Goal: Entertainment & Leisure: Browse casually

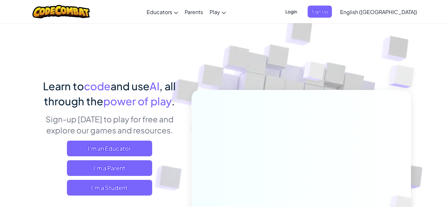
click at [142, 191] on span "I'm a Student" at bounding box center [109, 188] width 85 height 16
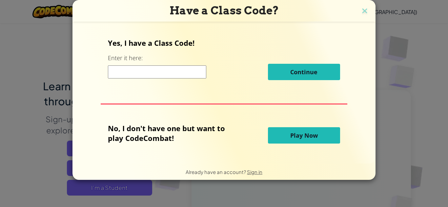
click at [306, 135] on span "Play Now" at bounding box center [304, 136] width 28 height 8
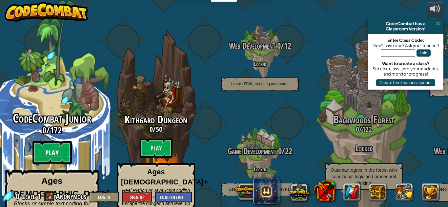
click at [55, 145] on btn "Play" at bounding box center [51, 153] width 39 height 24
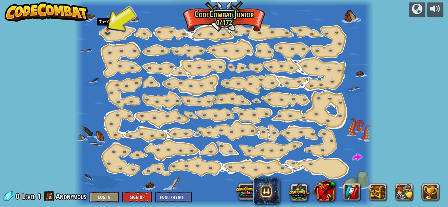
click at [108, 27] on img at bounding box center [107, 22] width 7 height 16
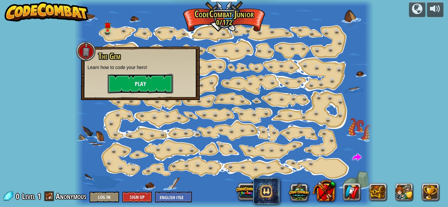
click at [153, 85] on button "Play" at bounding box center [140, 84] width 66 height 20
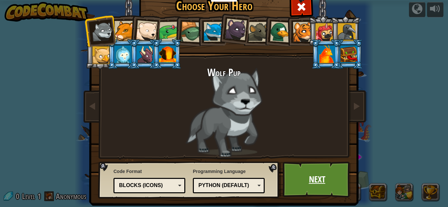
click at [317, 173] on link "Next" at bounding box center [316, 180] width 68 height 36
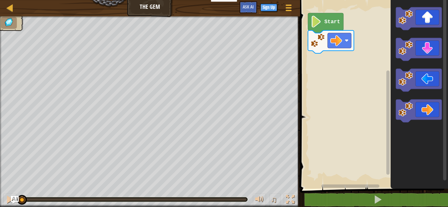
click at [447, 47] on icon "Blockly Workspace" at bounding box center [418, 93] width 57 height 192
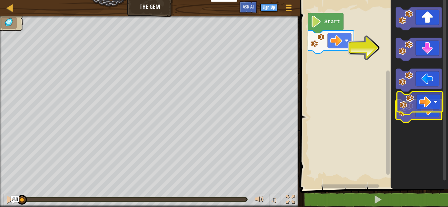
click at [434, 100] on g "Blockly Workspace" at bounding box center [419, 111] width 46 height 23
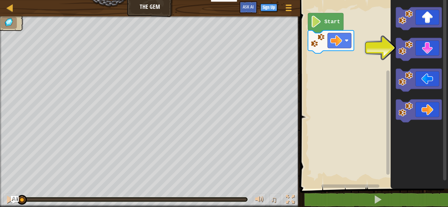
click at [330, 25] on icon "Blockly Workspace" at bounding box center [325, 23] width 35 height 20
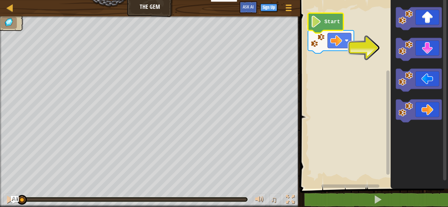
click at [329, 20] on text "Start" at bounding box center [332, 22] width 16 height 6
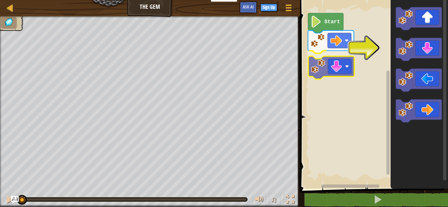
click at [340, 61] on div "Start" at bounding box center [373, 93] width 150 height 192
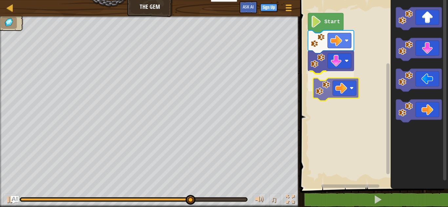
click at [343, 79] on div "Start" at bounding box center [373, 93] width 150 height 192
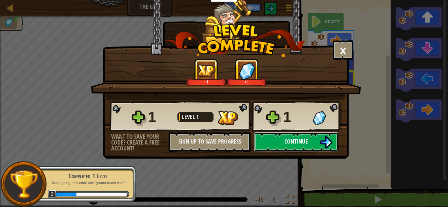
click at [292, 134] on button "Continue" at bounding box center [296, 142] width 85 height 20
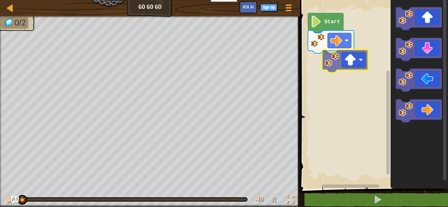
click at [342, 76] on div "Start" at bounding box center [373, 93] width 150 height 192
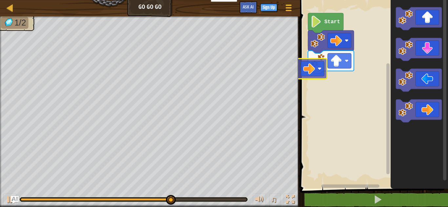
click at [319, 68] on div "Start" at bounding box center [373, 93] width 150 height 192
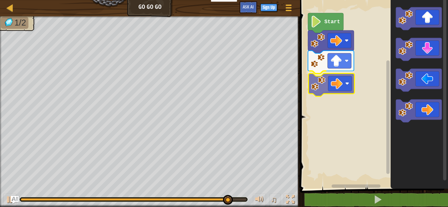
click at [338, 80] on div "Start" at bounding box center [373, 93] width 150 height 192
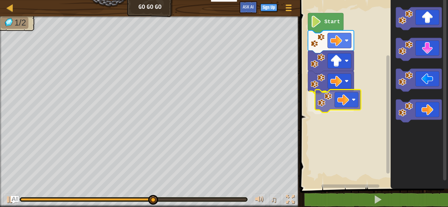
click at [341, 104] on div "Start" at bounding box center [373, 93] width 150 height 192
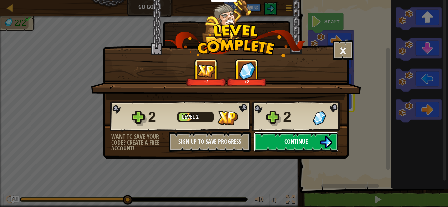
click at [326, 146] on img at bounding box center [325, 142] width 12 height 12
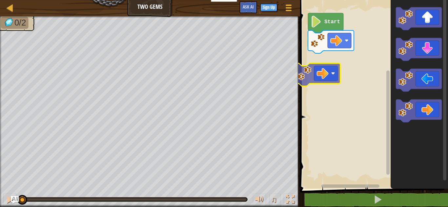
click at [332, 65] on div "Start" at bounding box center [373, 93] width 150 height 192
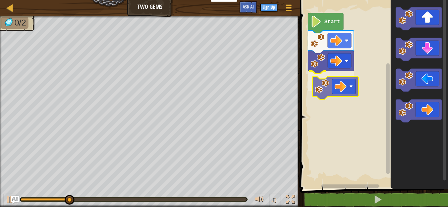
click at [350, 87] on div "Start" at bounding box center [373, 93] width 150 height 192
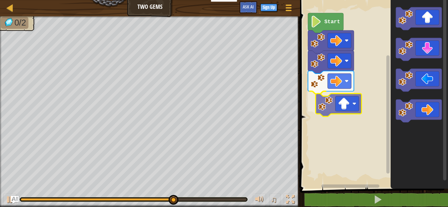
click at [337, 106] on div "Start" at bounding box center [373, 93] width 150 height 192
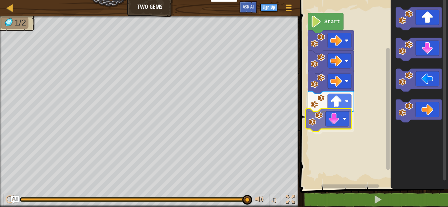
click at [344, 110] on div "Start" at bounding box center [373, 93] width 150 height 192
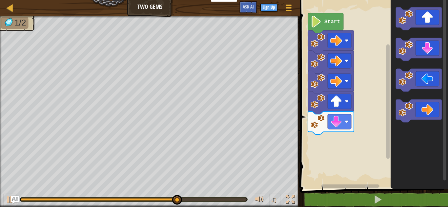
click at [356, 166] on div "Start" at bounding box center [373, 93] width 150 height 192
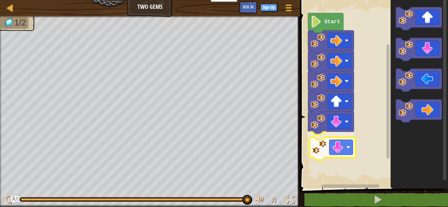
click at [348, 153] on div "Start" at bounding box center [373, 93] width 150 height 192
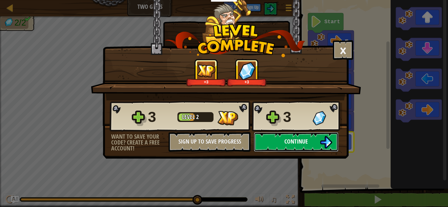
click at [286, 135] on button "Continue" at bounding box center [296, 142] width 85 height 20
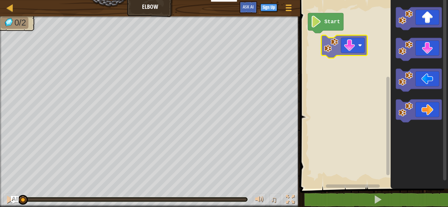
click at [342, 36] on div "Start" at bounding box center [373, 93] width 150 height 192
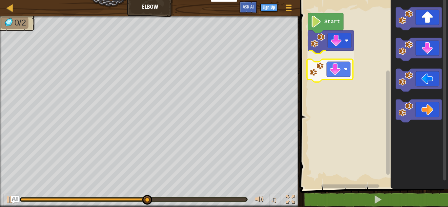
click at [315, 71] on div "Start" at bounding box center [373, 93] width 150 height 192
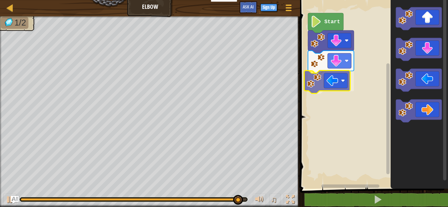
click at [326, 81] on div "Start" at bounding box center [373, 93] width 150 height 192
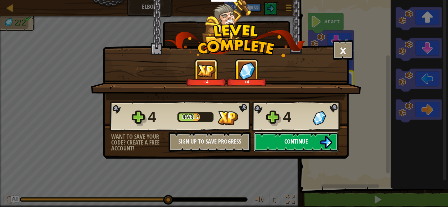
click at [328, 144] on img at bounding box center [325, 142] width 12 height 12
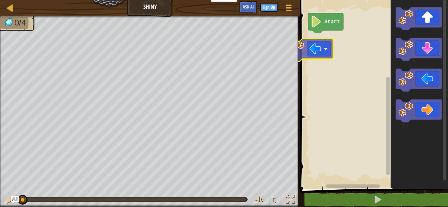
click at [322, 44] on div "Start" at bounding box center [373, 93] width 150 height 192
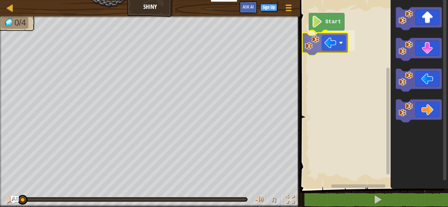
click at [332, 50] on div "Start" at bounding box center [373, 93] width 150 height 192
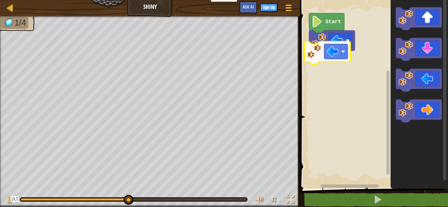
click at [337, 53] on div "Start" at bounding box center [373, 93] width 150 height 192
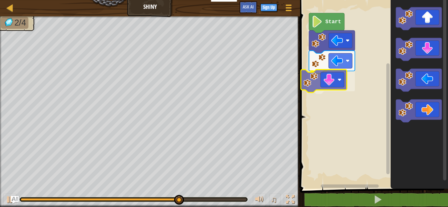
click at [330, 86] on div "Start" at bounding box center [373, 93] width 150 height 192
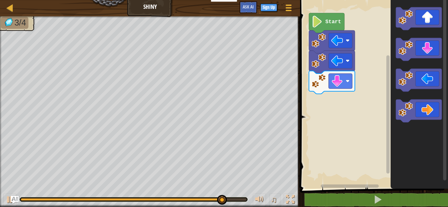
click at [428, 97] on icon "Blockly Workspace" at bounding box center [418, 93] width 57 height 192
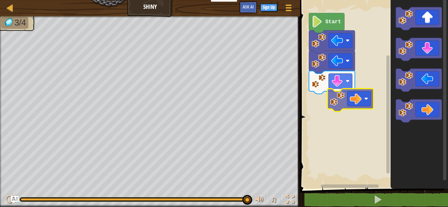
click at [358, 94] on div "Start" at bounding box center [373, 93] width 150 height 192
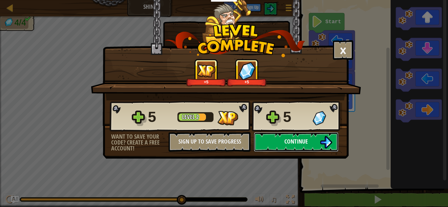
click at [288, 145] on span "Continue" at bounding box center [296, 142] width 24 height 8
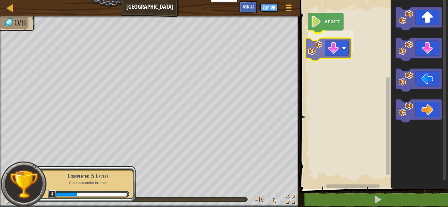
click at [325, 42] on div "Start" at bounding box center [373, 93] width 150 height 192
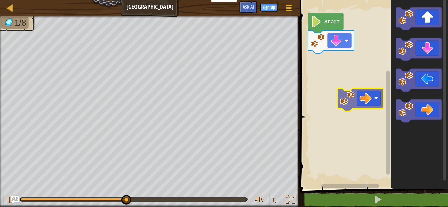
click at [374, 91] on div "Start" at bounding box center [373, 93] width 150 height 192
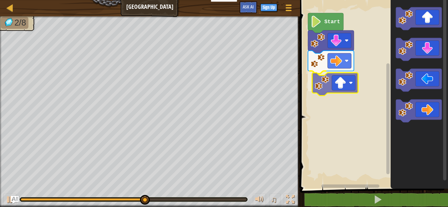
click at [342, 87] on div "Start" at bounding box center [373, 93] width 150 height 192
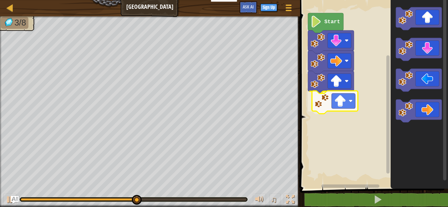
click at [338, 107] on div "Start" at bounding box center [373, 93] width 150 height 192
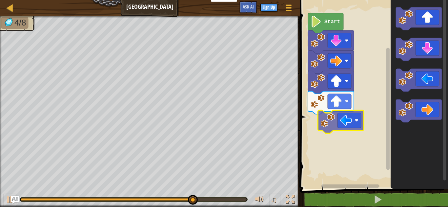
click at [348, 122] on div "Start" at bounding box center [373, 93] width 150 height 192
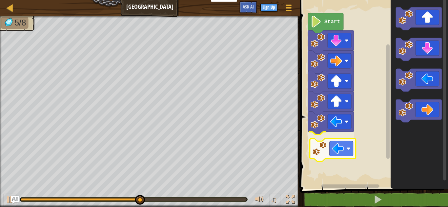
click at [335, 151] on div "Start" at bounding box center [373, 93] width 150 height 192
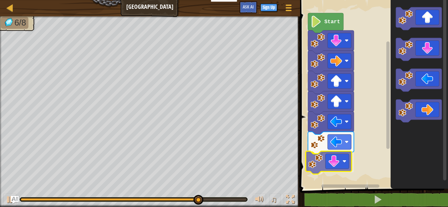
click at [337, 159] on div "Start" at bounding box center [373, 93] width 150 height 192
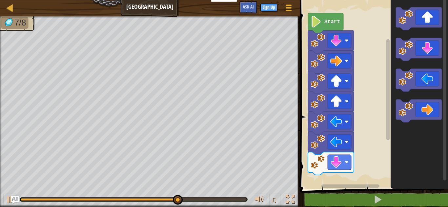
click at [324, 205] on div "1 ההההההההההההההההההההההההההההההההההההההההההההההההההההההההההההההההההההההההההההה…" at bounding box center [373, 105] width 150 height 205
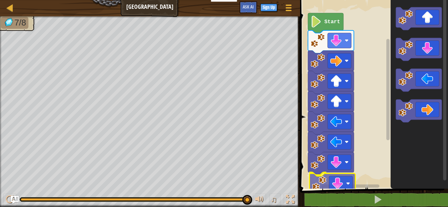
click at [338, 187] on div "Start" at bounding box center [373, 93] width 150 height 192
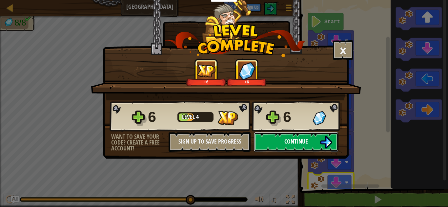
click at [304, 146] on button "Continue" at bounding box center [296, 142] width 85 height 20
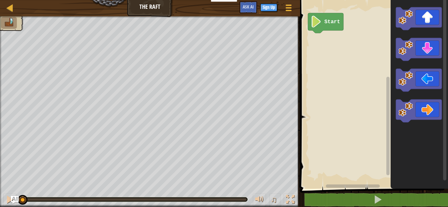
click at [367, 39] on div "Start" at bounding box center [373, 93] width 150 height 192
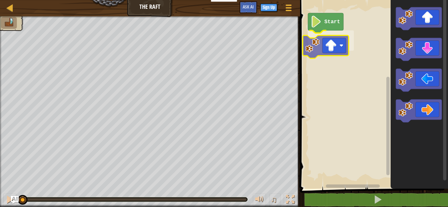
click at [331, 42] on div "Start" at bounding box center [373, 93] width 150 height 192
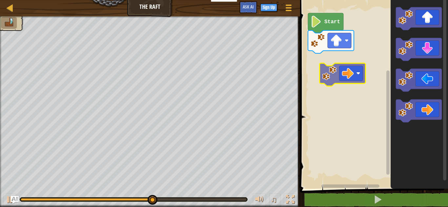
click at [342, 77] on div "Start" at bounding box center [373, 93] width 150 height 192
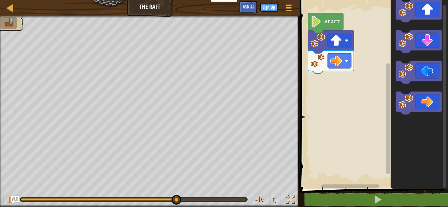
click at [307, 76] on div "Start" at bounding box center [373, 93] width 150 height 192
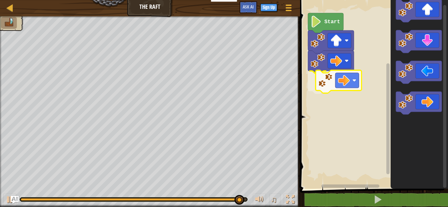
click at [358, 85] on div "Start" at bounding box center [373, 93] width 150 height 192
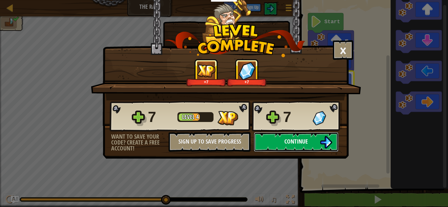
click at [319, 144] on button "Continue" at bounding box center [296, 142] width 85 height 20
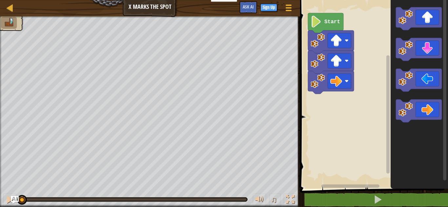
click at [322, 26] on icon "Blockly Workspace" at bounding box center [325, 23] width 35 height 20
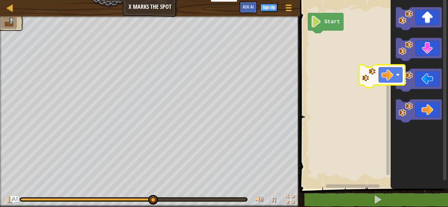
click at [380, 48] on div "Start" at bounding box center [373, 93] width 150 height 192
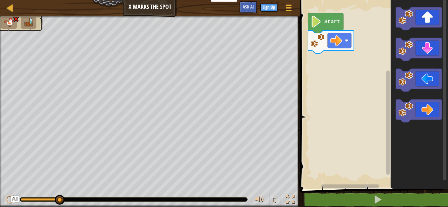
click at [301, 58] on rect "Blockly Workspace" at bounding box center [373, 93] width 150 height 192
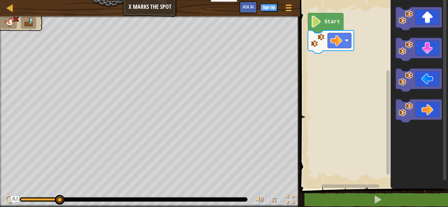
click at [301, 58] on rect "Blockly Workspace" at bounding box center [373, 93] width 150 height 192
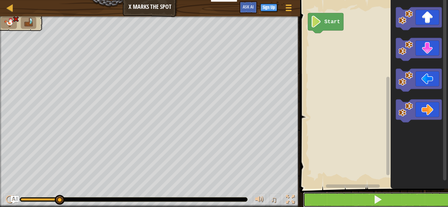
click at [393, 196] on button at bounding box center [378, 200] width 150 height 15
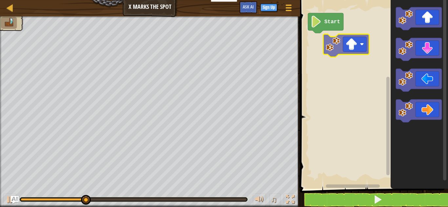
click at [342, 41] on div "Start" at bounding box center [373, 93] width 150 height 192
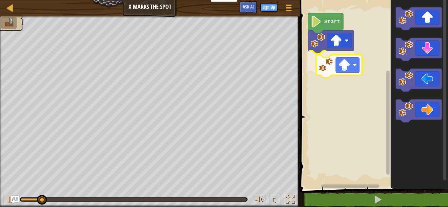
click at [351, 65] on div "Start" at bounding box center [373, 93] width 150 height 192
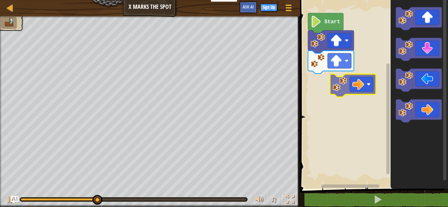
click at [359, 87] on div "Start" at bounding box center [373, 93] width 150 height 192
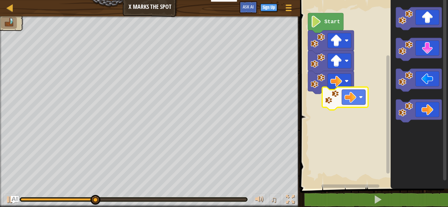
click at [357, 95] on div "Start" at bounding box center [373, 93] width 150 height 192
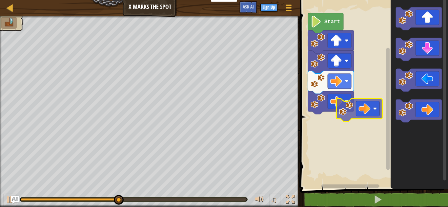
click at [370, 117] on div "Start" at bounding box center [373, 93] width 150 height 192
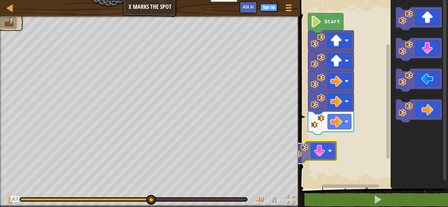
click at [321, 153] on div "Start" at bounding box center [373, 93] width 150 height 192
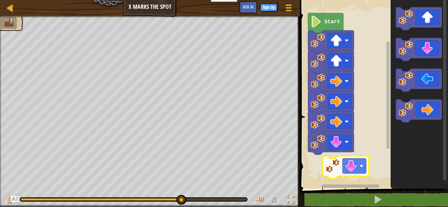
click at [350, 159] on div "Start" at bounding box center [373, 93] width 150 height 192
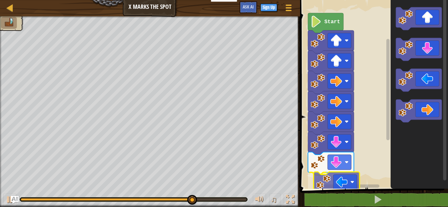
click at [349, 180] on div "Start" at bounding box center [373, 93] width 150 height 192
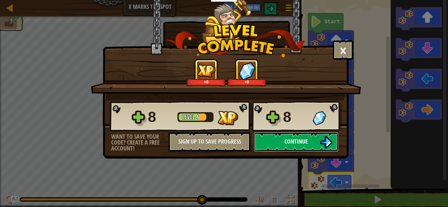
click at [319, 148] on button "Continue" at bounding box center [296, 142] width 85 height 20
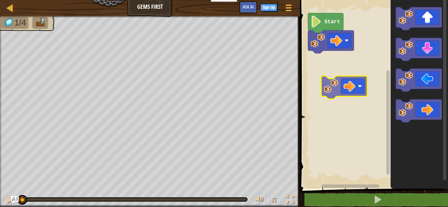
click at [348, 68] on div "Start" at bounding box center [373, 93] width 150 height 192
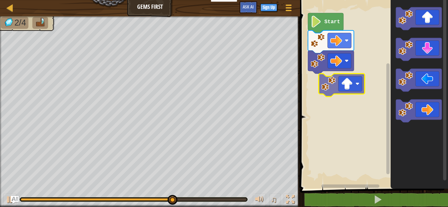
click at [341, 81] on div "Start" at bounding box center [373, 93] width 150 height 192
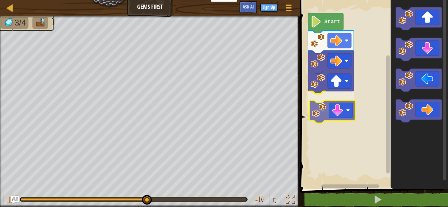
click at [330, 105] on div "Start" at bounding box center [373, 93] width 150 height 192
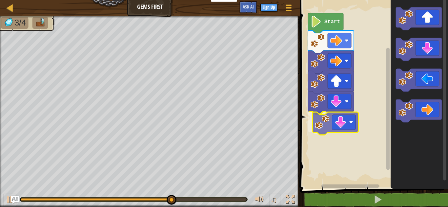
click at [353, 113] on div "Start" at bounding box center [373, 93] width 150 height 192
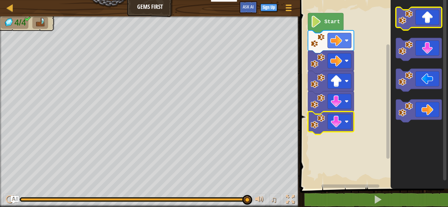
click at [423, 22] on icon "Blockly Workspace" at bounding box center [419, 18] width 46 height 23
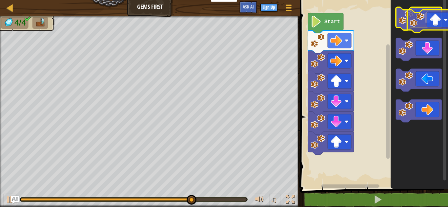
click at [436, 24] on icon "Blockly Workspace" at bounding box center [419, 18] width 46 height 23
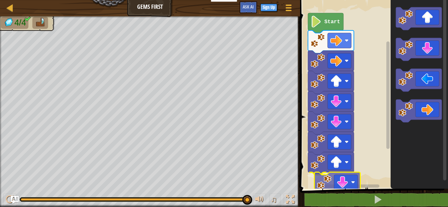
click at [344, 187] on div "Start" at bounding box center [373, 93] width 150 height 192
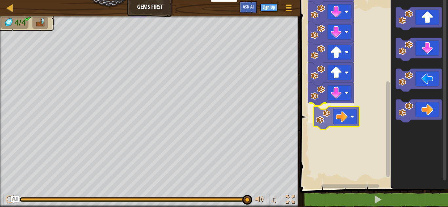
click at [336, 111] on div "Start" at bounding box center [373, 93] width 150 height 192
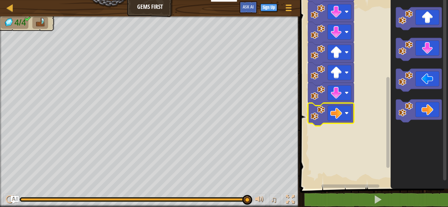
click at [376, 147] on rect "Blockly Workspace" at bounding box center [373, 93] width 150 height 192
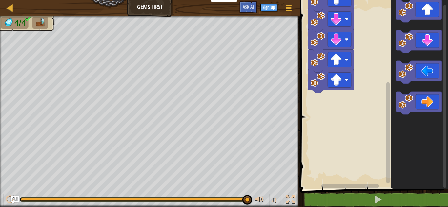
click at [401, 163] on icon "Blockly Workspace" at bounding box center [418, 93] width 57 height 192
click at [290, 204] on div at bounding box center [290, 200] width 9 height 9
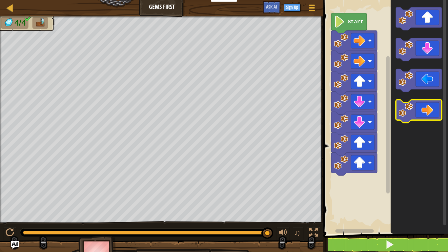
click at [415, 112] on g "Blockly Workspace" at bounding box center [419, 64] width 46 height 115
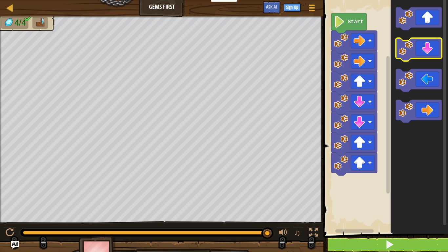
click at [430, 44] on icon "Blockly Workspace" at bounding box center [419, 49] width 46 height 23
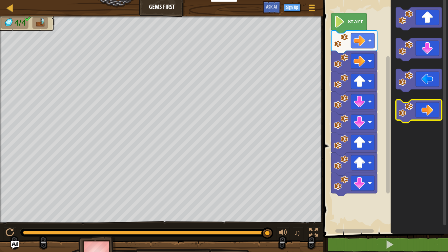
click at [435, 106] on icon "Blockly Workspace" at bounding box center [419, 111] width 46 height 23
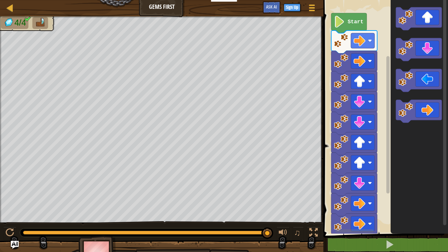
click at [336, 20] on image "Blockly Workspace" at bounding box center [339, 22] width 11 height 12
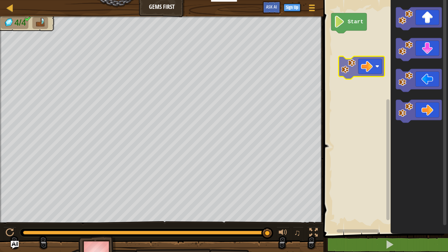
click at [368, 76] on div "Start" at bounding box center [384, 115] width 126 height 237
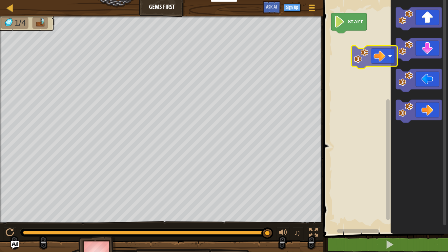
click at [377, 55] on div "Start" at bounding box center [384, 115] width 126 height 237
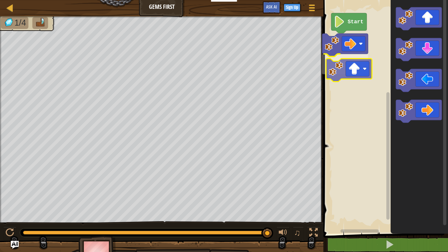
click at [350, 74] on div "Start" at bounding box center [384, 115] width 126 height 237
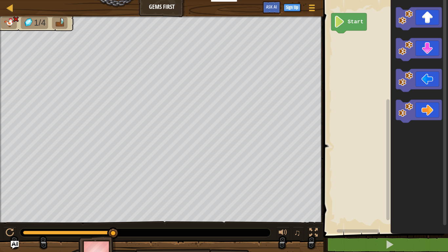
click at [342, 25] on image "Blockly Workspace" at bounding box center [339, 22] width 11 height 12
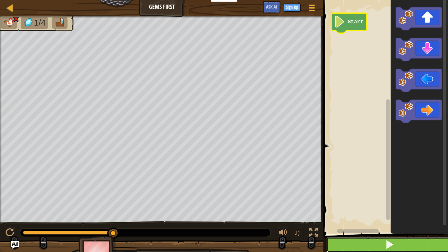
click at [435, 207] on button at bounding box center [389, 244] width 126 height 15
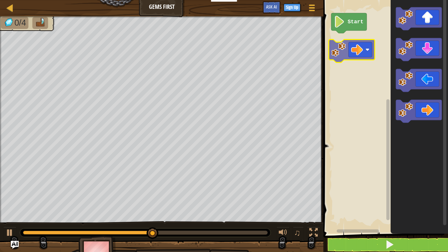
click at [357, 45] on div "Start" at bounding box center [384, 115] width 126 height 237
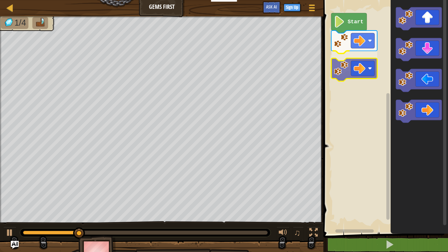
click at [370, 66] on div "Start" at bounding box center [384, 115] width 126 height 237
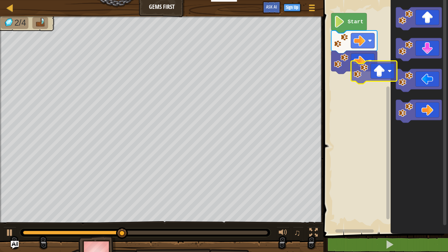
click at [358, 80] on div "Start" at bounding box center [384, 115] width 126 height 237
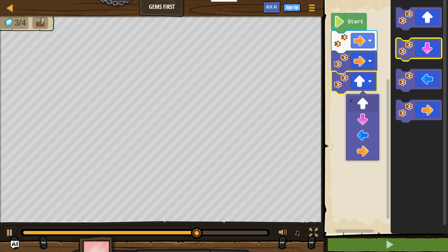
click at [434, 53] on icon "Blockly Workspace" at bounding box center [419, 49] width 46 height 23
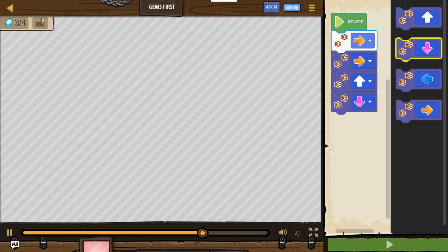
click at [434, 53] on icon "Blockly Workspace" at bounding box center [419, 49] width 46 height 23
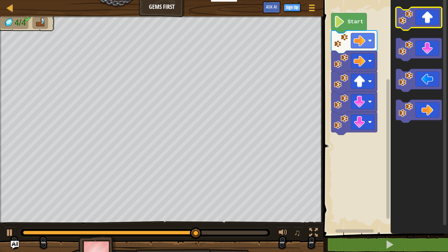
click at [433, 21] on icon "Blockly Workspace" at bounding box center [419, 18] width 46 height 23
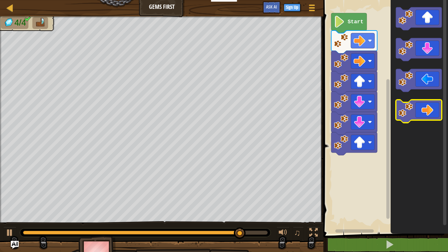
click at [432, 114] on icon "Blockly Workspace" at bounding box center [419, 111] width 46 height 23
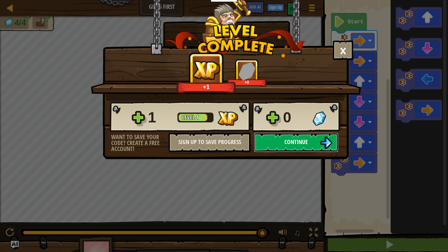
click at [334, 137] on button "Continue" at bounding box center [296, 142] width 85 height 20
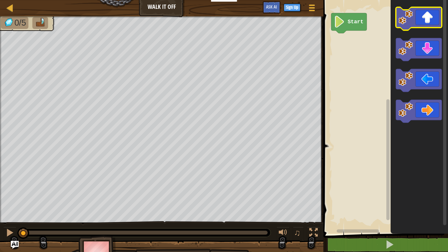
click at [417, 17] on icon "Blockly Workspace" at bounding box center [419, 18] width 46 height 23
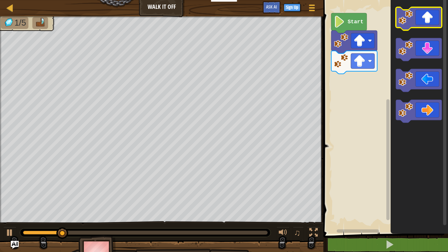
click at [417, 17] on icon "Blockly Workspace" at bounding box center [419, 18] width 46 height 23
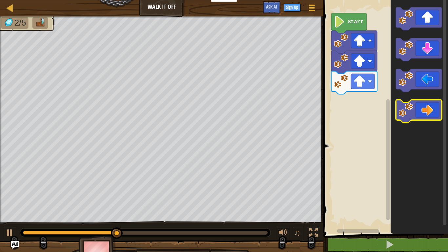
click at [433, 110] on icon "Blockly Workspace" at bounding box center [419, 111] width 46 height 23
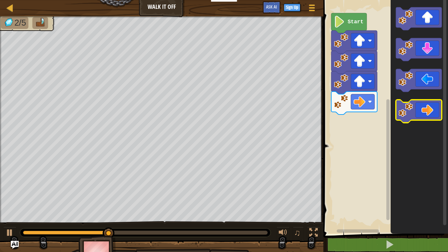
click at [433, 110] on icon "Blockly Workspace" at bounding box center [419, 111] width 46 height 23
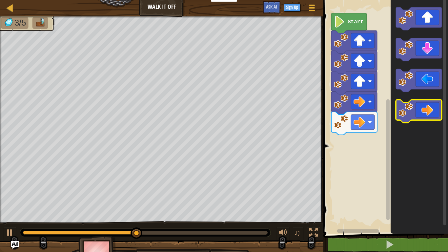
click at [433, 110] on icon "Blockly Workspace" at bounding box center [419, 111] width 46 height 23
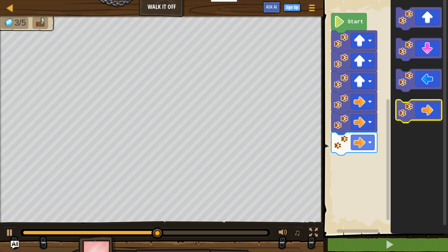
click at [433, 110] on icon "Blockly Workspace" at bounding box center [419, 111] width 46 height 23
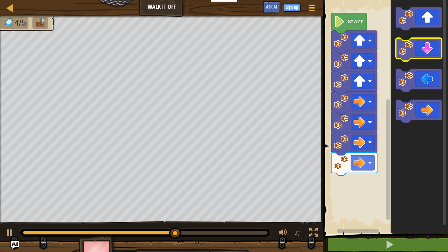
click at [425, 56] on icon "Blockly Workspace" at bounding box center [419, 49] width 46 height 23
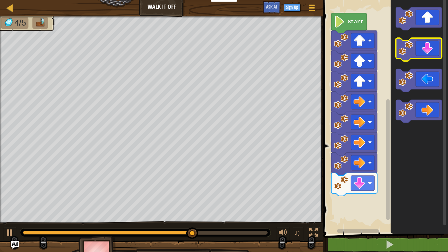
click at [425, 56] on icon "Blockly Workspace" at bounding box center [419, 49] width 46 height 23
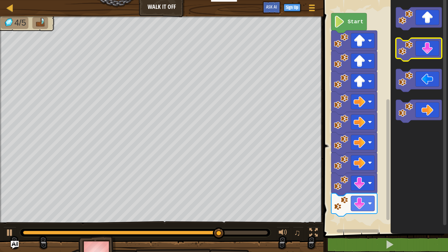
click at [425, 56] on icon "Blockly Workspace" at bounding box center [419, 49] width 46 height 23
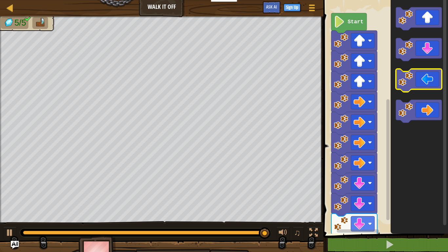
click at [429, 74] on icon "Blockly Workspace" at bounding box center [419, 80] width 46 height 23
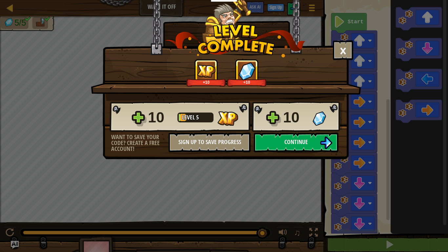
click at [429, 74] on div "× How fun was this level? +10 +10 Reticulating Splines... 10 Level 5 10 Want to…" at bounding box center [224, 126] width 448 height 252
click at [306, 144] on span "Continue" at bounding box center [296, 142] width 24 height 8
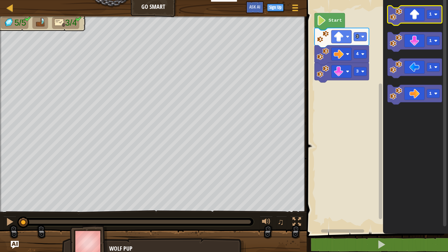
click at [423, 13] on icon "Blockly Workspace" at bounding box center [414, 16] width 54 height 20
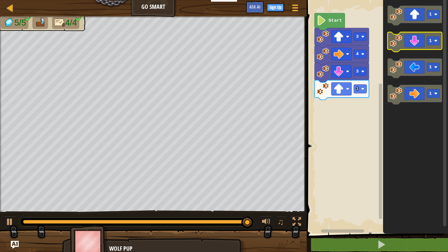
click at [425, 36] on icon "Blockly Workspace" at bounding box center [414, 42] width 54 height 20
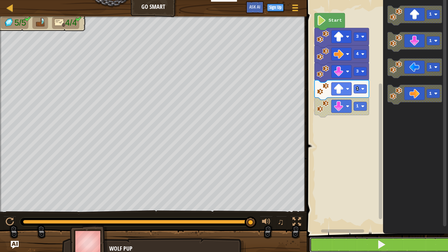
click at [435, 207] on button at bounding box center [380, 244] width 143 height 15
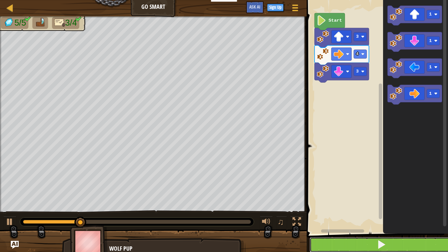
click at [432, 207] on button at bounding box center [380, 244] width 143 height 15
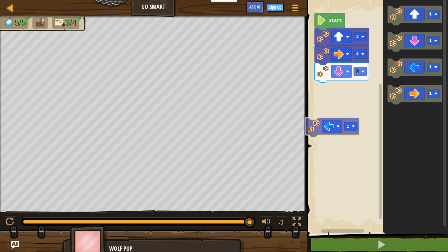
click at [354, 124] on div "3 4 3 Start 1 1 1 1 1" at bounding box center [375, 115] width 143 height 237
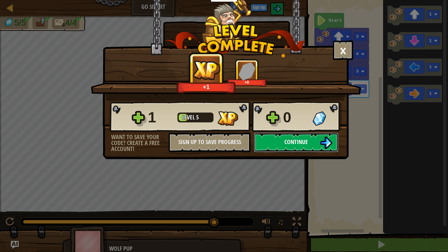
click at [335, 143] on button "Continue" at bounding box center [296, 142] width 85 height 20
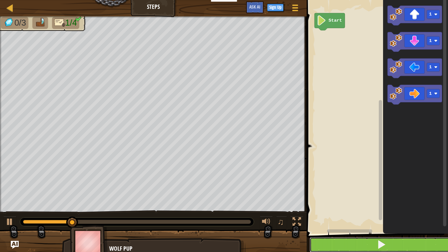
click at [436, 207] on button at bounding box center [380, 244] width 143 height 15
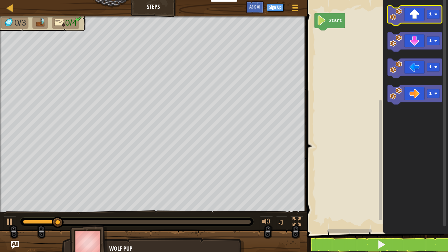
click at [417, 11] on icon "Blockly Workspace" at bounding box center [414, 16] width 54 height 20
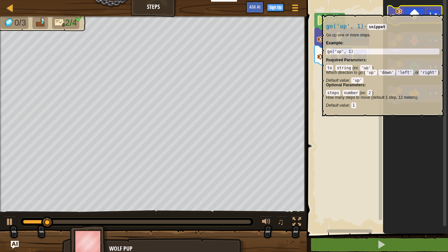
click at [418, 11] on icon "Blockly Workspace" at bounding box center [414, 16] width 54 height 20
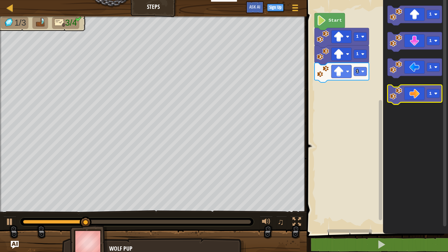
click at [419, 89] on icon "Blockly Workspace" at bounding box center [414, 95] width 54 height 20
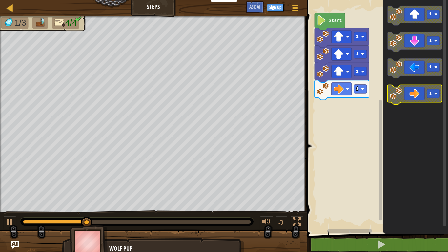
click at [419, 89] on icon "Blockly Workspace" at bounding box center [414, 95] width 54 height 20
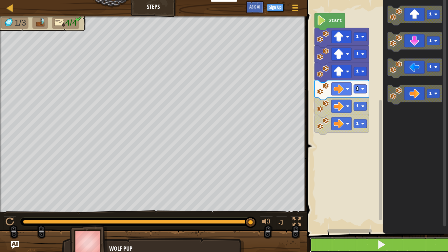
click at [427, 207] on button at bounding box center [380, 244] width 143 height 15
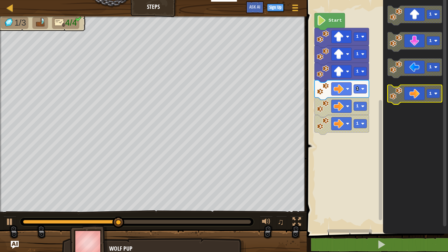
click at [424, 101] on icon "Blockly Workspace" at bounding box center [414, 95] width 54 height 20
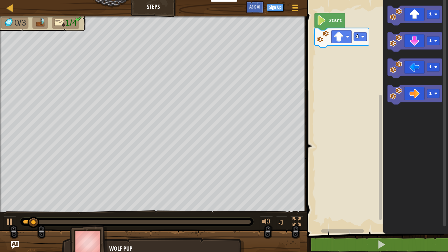
click at [392, 87] on icon "1 1 1 1" at bounding box center [415, 115] width 65 height 237
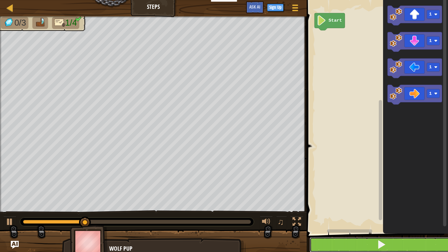
click at [393, 207] on button at bounding box center [380, 244] width 143 height 15
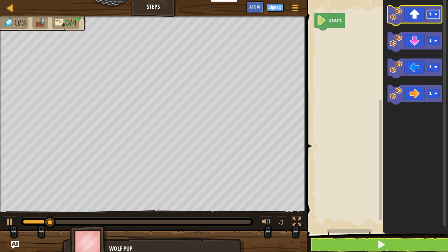
click at [431, 14] on text "1" at bounding box center [430, 14] width 3 height 5
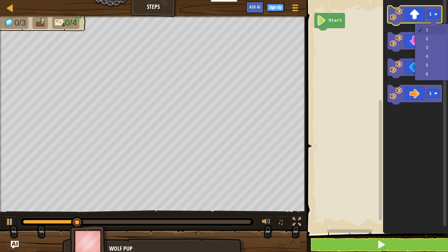
click at [419, 12] on icon "Blockly Workspace" at bounding box center [414, 16] width 54 height 20
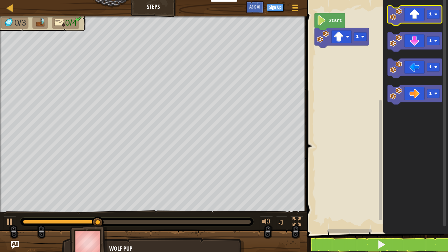
click at [420, 13] on icon "Blockly Workspace" at bounding box center [414, 16] width 54 height 20
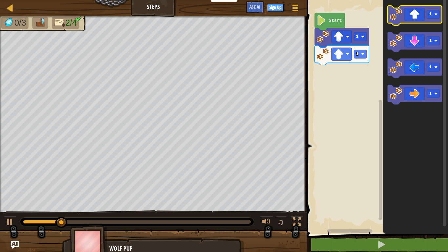
click at [420, 13] on icon "Blockly Workspace" at bounding box center [414, 16] width 54 height 20
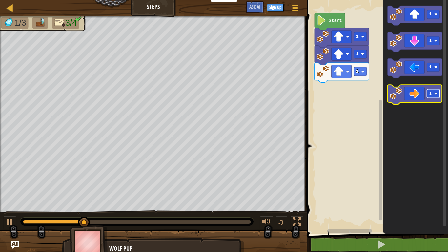
click at [435, 89] on rect "Blockly Workspace" at bounding box center [433, 93] width 13 height 9
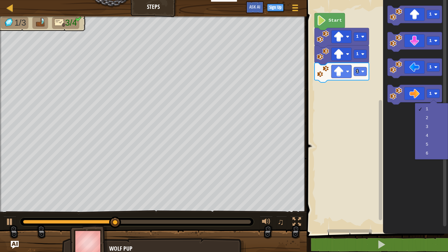
click at [404, 164] on icon "Blockly Workspace" at bounding box center [415, 115] width 65 height 237
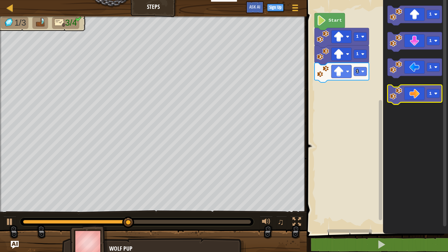
click at [410, 95] on icon "Blockly Workspace" at bounding box center [414, 95] width 54 height 20
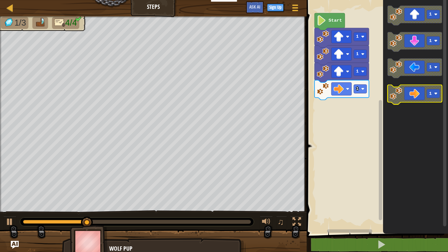
click at [410, 95] on icon "Blockly Workspace" at bounding box center [414, 95] width 54 height 20
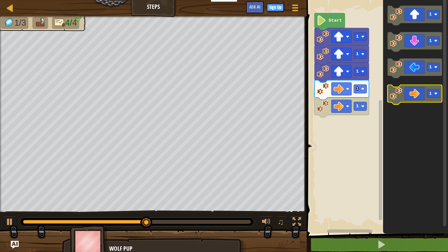
click at [410, 95] on icon "Blockly Workspace" at bounding box center [414, 95] width 54 height 20
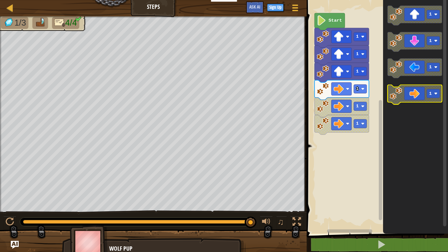
click at [410, 95] on icon "Blockly Workspace" at bounding box center [414, 95] width 54 height 20
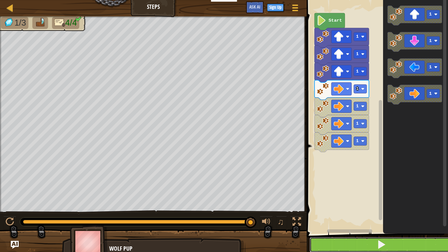
click at [415, 207] on button at bounding box center [380, 244] width 143 height 15
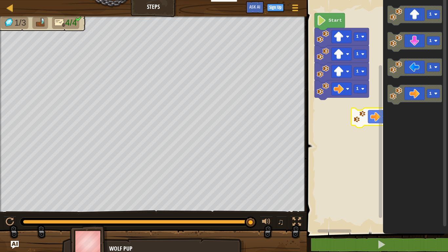
click at [391, 121] on icon "Blockly Workspace" at bounding box center [415, 115] width 65 height 237
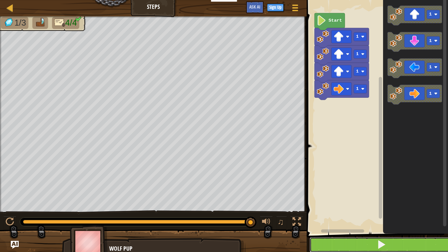
click at [416, 207] on button at bounding box center [380, 244] width 143 height 15
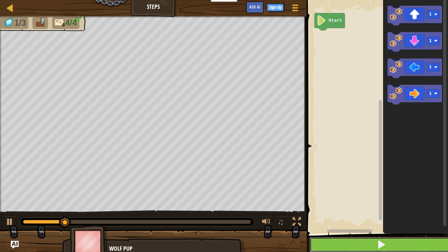
click at [370, 207] on button at bounding box center [380, 244] width 143 height 15
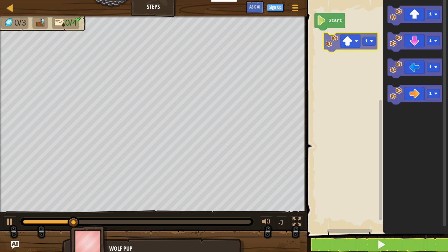
click at [345, 36] on div "Start 1 1 1 1 1" at bounding box center [375, 115] width 143 height 237
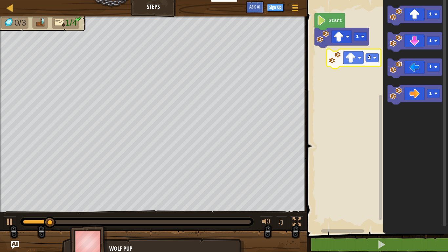
click at [357, 55] on div "Start 1 1 1 1 1 1" at bounding box center [375, 115] width 143 height 237
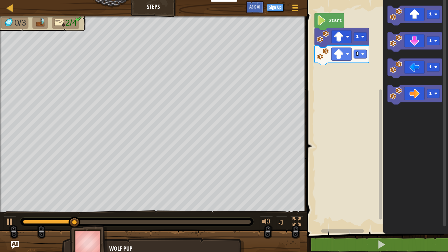
click at [390, 46] on g "1 1 1 1" at bounding box center [414, 55] width 54 height 99
click at [396, 23] on icon "Blockly Workspace" at bounding box center [414, 16] width 54 height 20
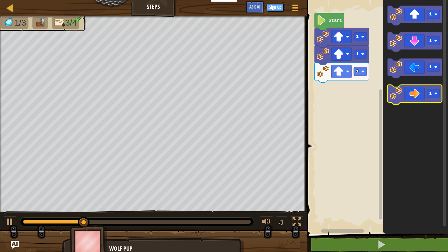
click at [423, 87] on icon "Blockly Workspace" at bounding box center [414, 95] width 54 height 20
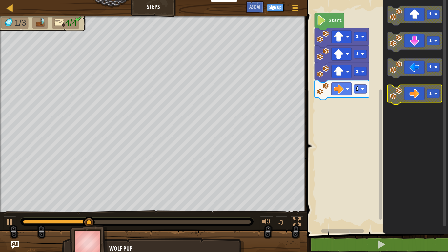
click at [423, 87] on icon "Blockly Workspace" at bounding box center [414, 95] width 54 height 20
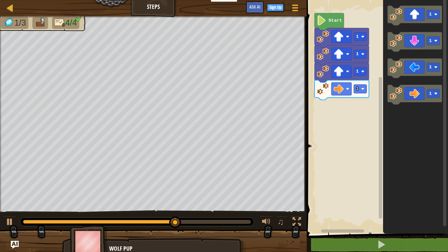
click at [362, 115] on div "1 1 1 1 Start 1 1 1 1" at bounding box center [375, 115] width 143 height 237
click at [355, 106] on div "1 1 1 1 Start 1 1 1 1" at bounding box center [375, 115] width 143 height 237
click at [322, 112] on div "1 1 1 1 Start 1 1 1 1" at bounding box center [375, 115] width 143 height 237
click at [416, 99] on icon "Blockly Workspace" at bounding box center [414, 95] width 54 height 20
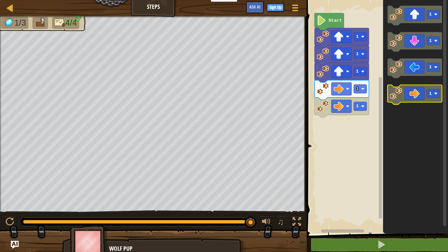
click at [415, 97] on icon "Blockly Workspace" at bounding box center [414, 95] width 54 height 20
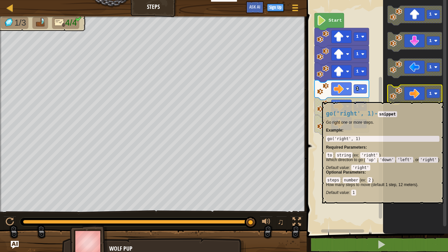
click at [415, 98] on icon "Blockly Workspace" at bounding box center [414, 95] width 54 height 20
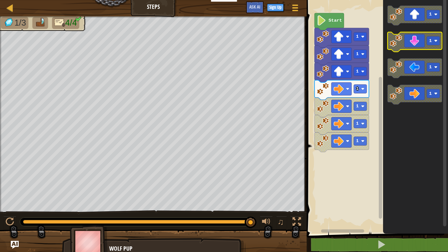
click at [419, 44] on icon "Blockly Workspace" at bounding box center [414, 42] width 54 height 20
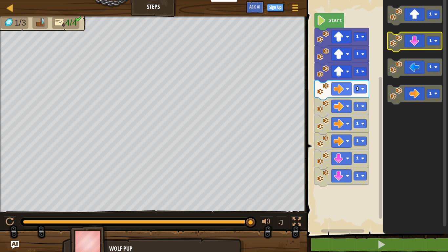
click at [419, 44] on icon "Blockly Workspace" at bounding box center [414, 42] width 54 height 20
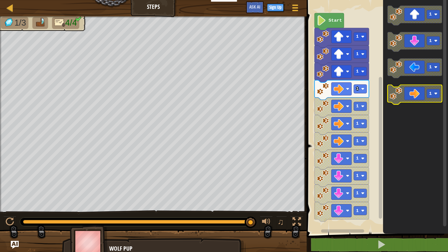
click at [438, 90] on rect "Blockly Workspace" at bounding box center [433, 93] width 13 height 9
click at [413, 90] on icon "Blockly Workspace" at bounding box center [414, 95] width 54 height 20
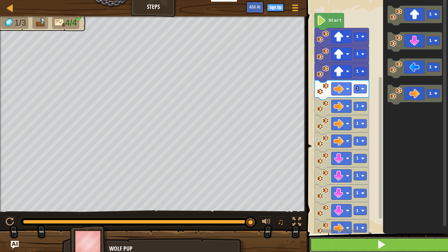
click at [439, 207] on button at bounding box center [380, 244] width 143 height 15
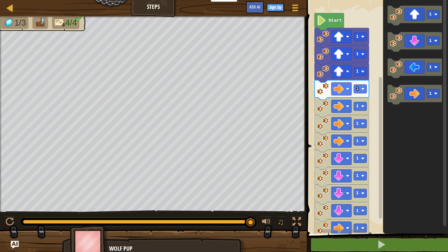
click at [331, 20] on text "Start" at bounding box center [334, 20] width 13 height 5
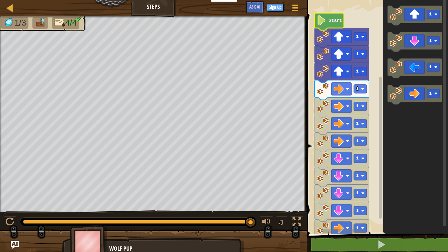
click at [331, 20] on text "Start" at bounding box center [334, 20] width 13 height 5
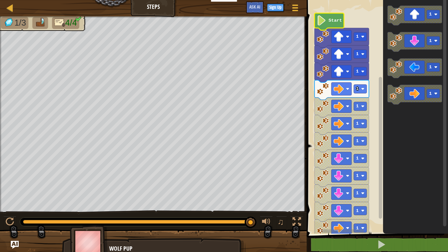
click at [331, 20] on text "Start" at bounding box center [334, 20] width 13 height 5
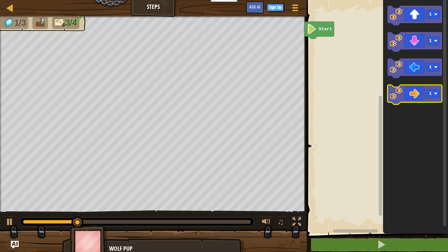
click at [422, 91] on icon "Blockly Workspace" at bounding box center [414, 95] width 54 height 20
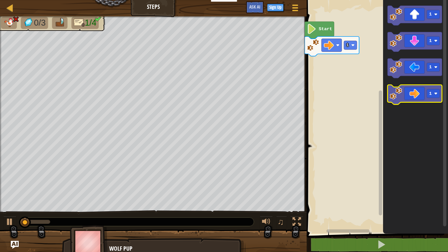
click at [422, 91] on icon "Blockly Workspace" at bounding box center [414, 95] width 54 height 20
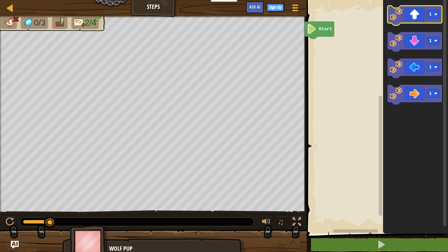
click at [415, 15] on icon "Blockly Workspace" at bounding box center [414, 16] width 54 height 20
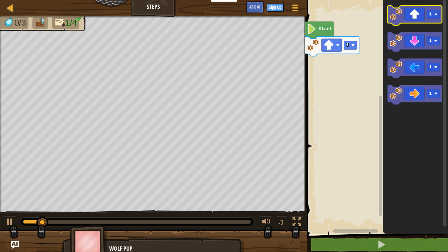
click at [415, 15] on icon "Blockly Workspace" at bounding box center [414, 16] width 54 height 20
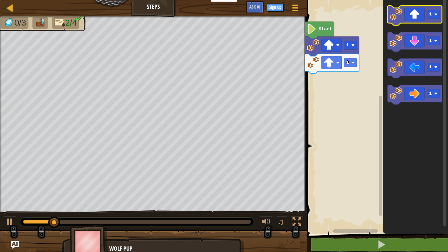
click at [415, 18] on icon "Blockly Workspace" at bounding box center [414, 16] width 54 height 20
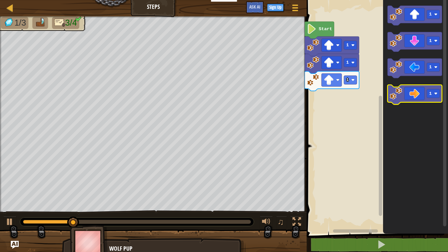
click at [420, 97] on icon "Blockly Workspace" at bounding box center [414, 95] width 54 height 20
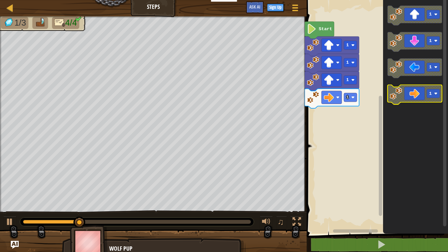
click at [420, 97] on icon "Blockly Workspace" at bounding box center [414, 95] width 54 height 20
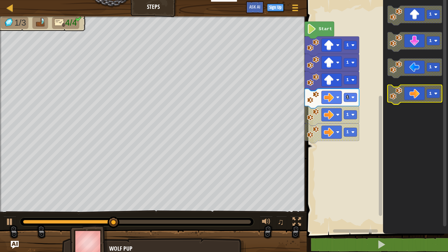
click at [420, 97] on icon "Blockly Workspace" at bounding box center [414, 95] width 54 height 20
click at [419, 97] on icon "Blockly Workspace" at bounding box center [414, 95] width 54 height 20
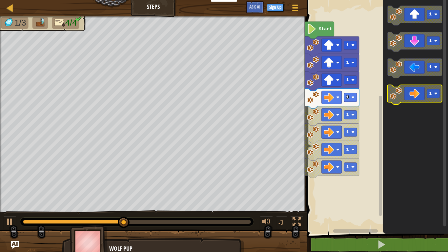
click at [419, 97] on icon "Blockly Workspace" at bounding box center [414, 95] width 54 height 20
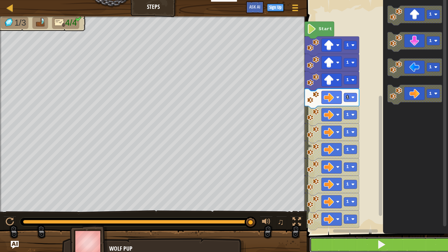
click at [381, 207] on span at bounding box center [381, 244] width 9 height 9
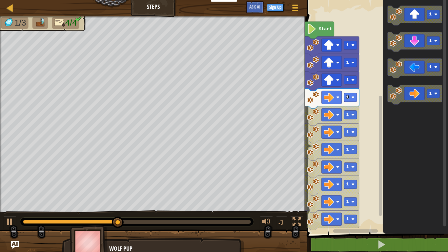
click at [312, 113] on image "Blockly Workspace" at bounding box center [313, 114] width 12 height 12
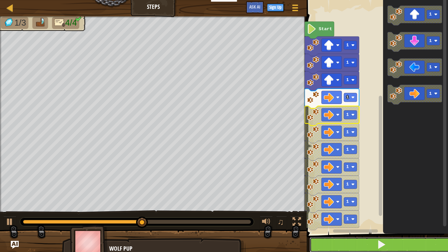
click at [368, 207] on button at bounding box center [380, 244] width 143 height 15
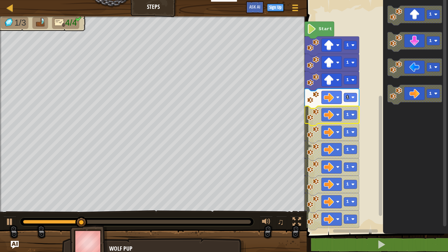
click at [315, 110] on image "Blockly Workspace" at bounding box center [313, 114] width 12 height 12
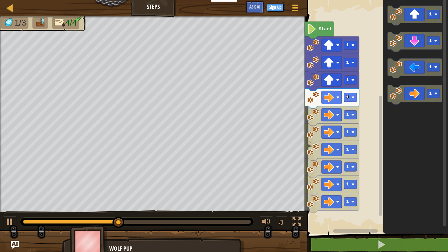
click at [316, 115] on image "Blockly Workspace" at bounding box center [313, 114] width 12 height 12
click at [312, 117] on image "Blockly Workspace" at bounding box center [313, 114] width 12 height 12
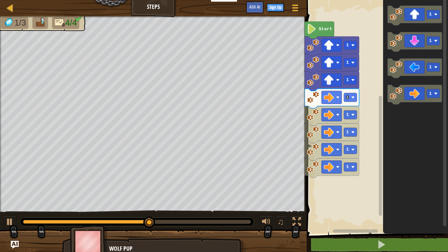
click at [312, 117] on image "Blockly Workspace" at bounding box center [313, 114] width 12 height 12
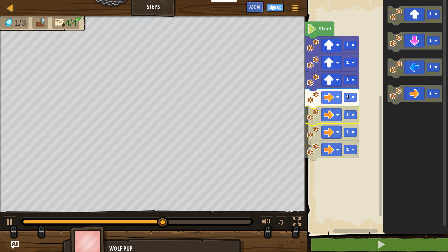
click at [312, 117] on image "Blockly Workspace" at bounding box center [313, 114] width 12 height 12
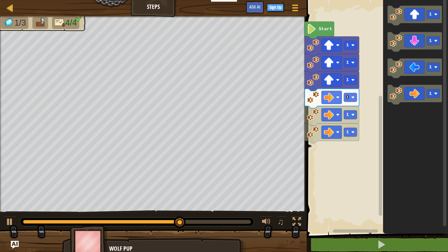
click at [312, 117] on image "Blockly Workspace" at bounding box center [313, 114] width 12 height 12
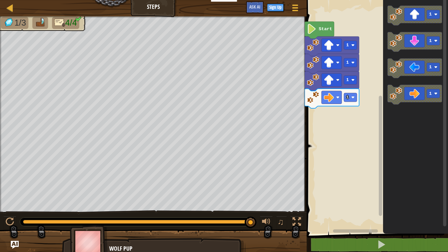
click at [310, 80] on image "Blockly Workspace" at bounding box center [313, 80] width 12 height 12
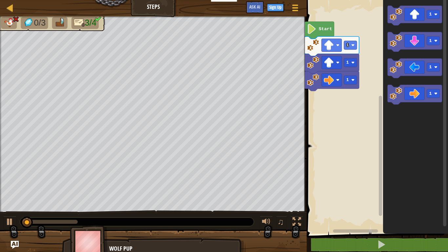
click at [309, 77] on image "Blockly Workspace" at bounding box center [313, 80] width 12 height 12
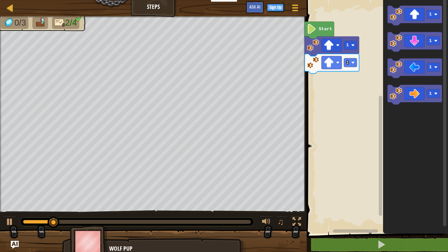
click at [312, 69] on icon "Blockly Workspace" at bounding box center [331, 64] width 54 height 20
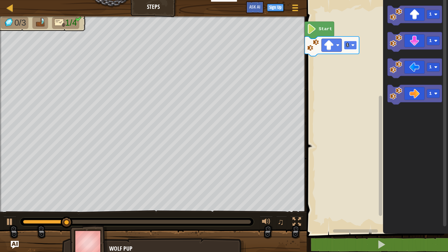
click at [353, 46] on image "Blockly Workspace" at bounding box center [352, 45] width 3 height 3
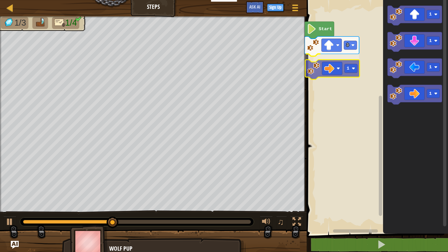
click at [312, 72] on div "Start 3 1 1 1 1 1 1" at bounding box center [375, 115] width 143 height 237
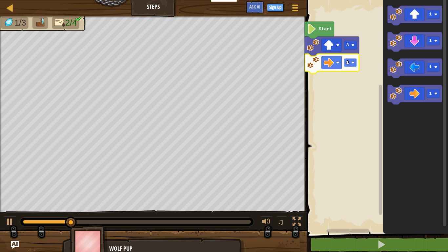
click at [347, 64] on text "1" at bounding box center [347, 62] width 3 height 5
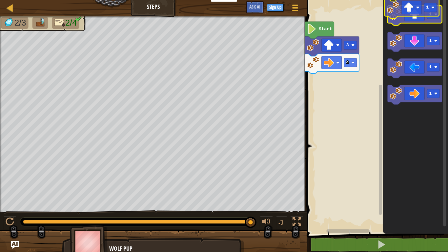
click at [420, 11] on icon "Blockly Workspace" at bounding box center [414, 16] width 54 height 20
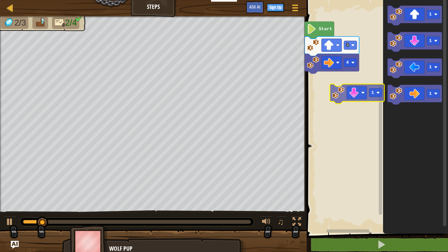
click at [339, 92] on div "Start 3 4 1 1 1 1 1" at bounding box center [375, 115] width 143 height 237
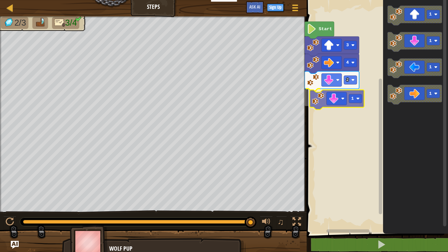
click at [321, 102] on div "Start 3 4 2 1 1 1 1 1 1" at bounding box center [375, 115] width 143 height 237
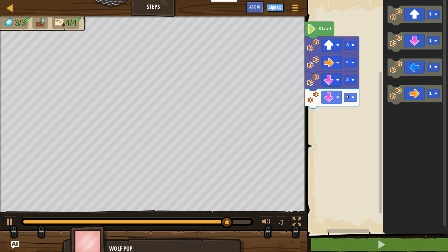
click at [337, 122] on div "Start 3 4 2 1 1 1 1 1" at bounding box center [375, 115] width 143 height 237
click at [371, 115] on div "Start 3 4 2 1 1 1 1 1" at bounding box center [375, 115] width 143 height 237
click at [376, 85] on div "Start 3 4 2 1 1 1 1 1" at bounding box center [375, 115] width 143 height 237
click at [354, 78] on rect "Blockly Workspace" at bounding box center [350, 80] width 13 height 9
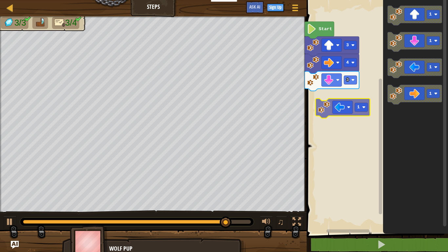
click at [343, 106] on div "Start 3 4 3 1 1 1 1 1" at bounding box center [375, 115] width 143 height 237
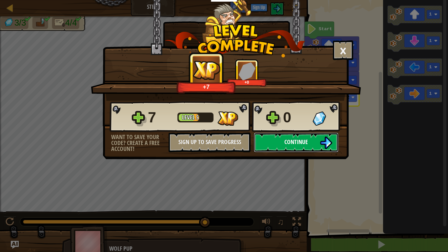
click at [308, 145] on button "Continue" at bounding box center [296, 142] width 85 height 20
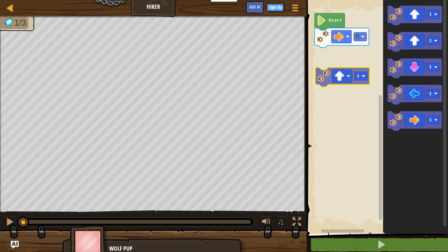
click at [350, 71] on div "2 Start 1 1 1 1 1 1" at bounding box center [375, 115] width 143 height 237
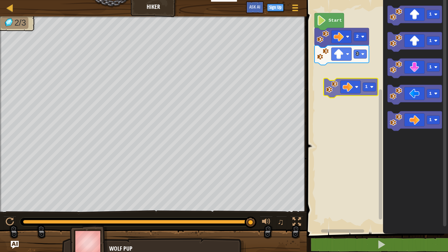
click at [357, 89] on div "Start 2 3 1 1 1 1 1 1" at bounding box center [375, 115] width 143 height 237
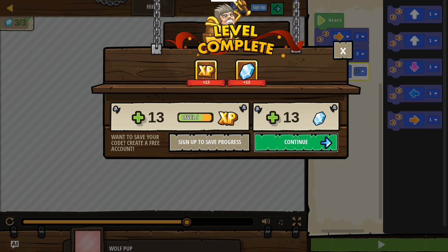
click at [298, 141] on span "Continue" at bounding box center [296, 142] width 24 height 8
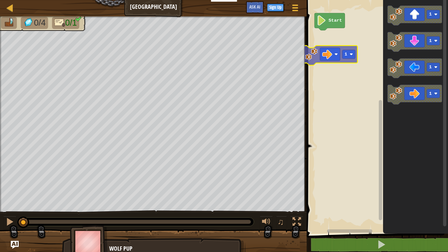
click at [347, 50] on div "Start 1 1 1 1 1" at bounding box center [375, 115] width 143 height 237
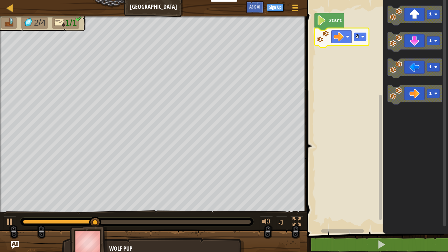
click at [361, 34] on rect "Blockly Workspace" at bounding box center [360, 36] width 13 height 9
click at [366, 36] on rect "Blockly Workspace" at bounding box center [360, 36] width 13 height 9
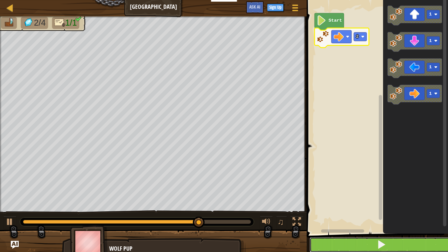
click at [429, 207] on button at bounding box center [380, 244] width 143 height 15
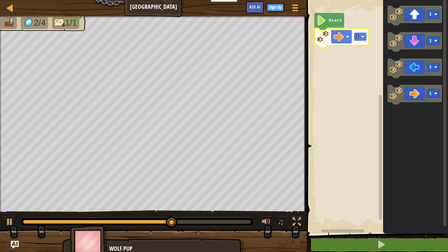
click at [362, 41] on rect "Blockly Workspace" at bounding box center [360, 36] width 13 height 9
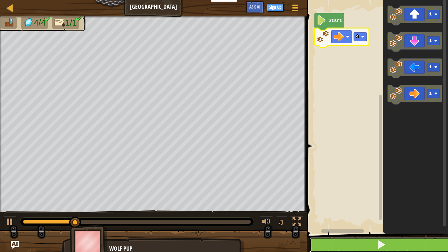
click at [445, 207] on button at bounding box center [380, 244] width 143 height 15
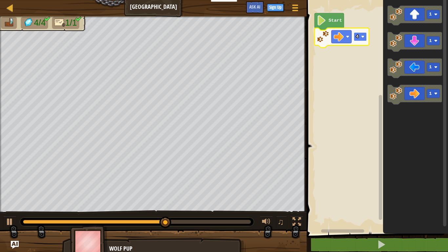
click at [355, 39] on rect "Blockly Workspace" at bounding box center [360, 36] width 13 height 9
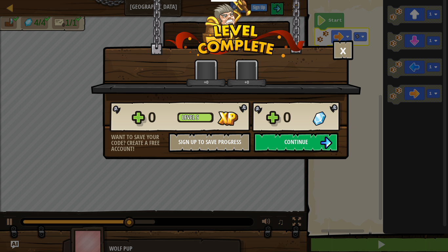
click at [421, 207] on div "× How fun was this level? +0 +0 Reticulating Splines... 0 Level 5 0 Want to sav…" at bounding box center [224, 126] width 448 height 252
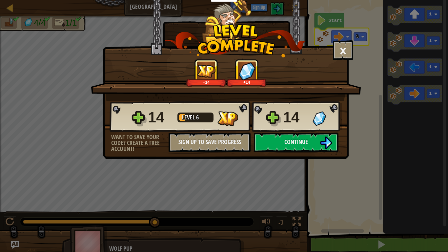
click at [311, 153] on div "× How fun was this level? +14 +14 Reticulating Splines... 14 Level 6 14 Want to…" at bounding box center [226, 79] width 246 height 159
click at [310, 145] on button "Continue" at bounding box center [296, 142] width 85 height 20
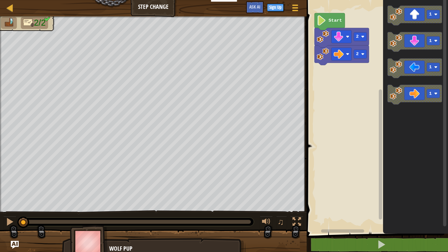
click at [310, 145] on rect "Blockly Workspace" at bounding box center [375, 115] width 143 height 237
